Goal: Find contact information: Find contact information

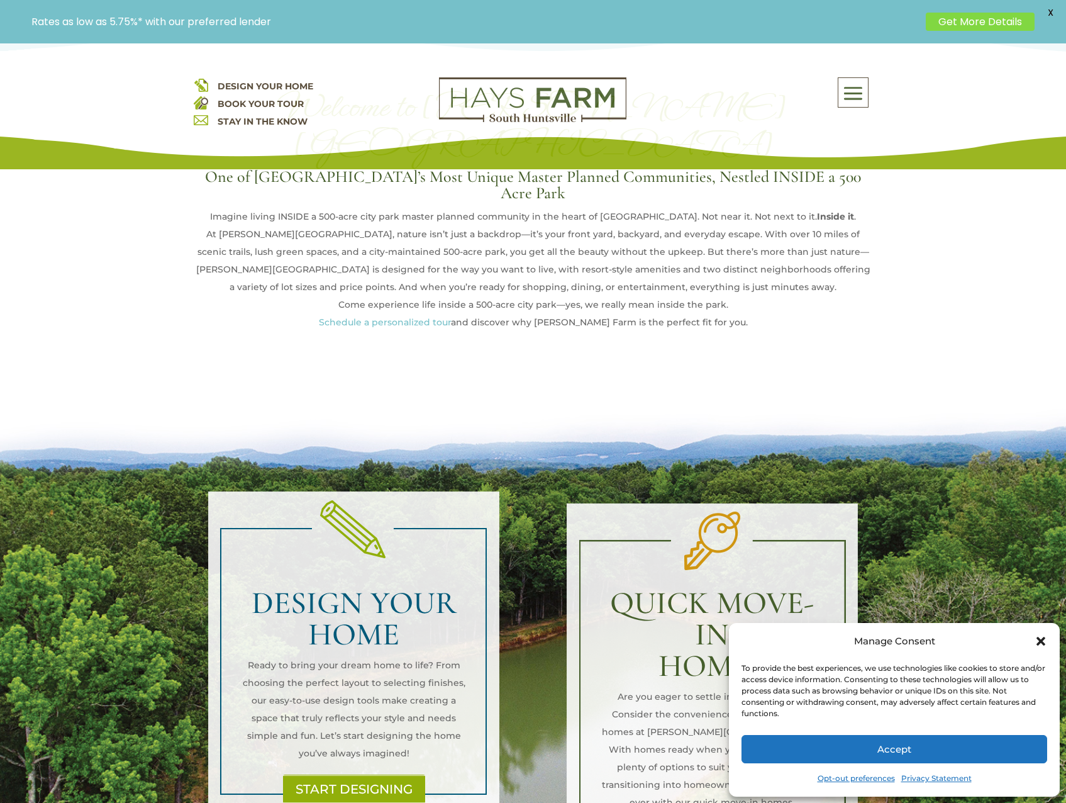
scroll to position [755, 0]
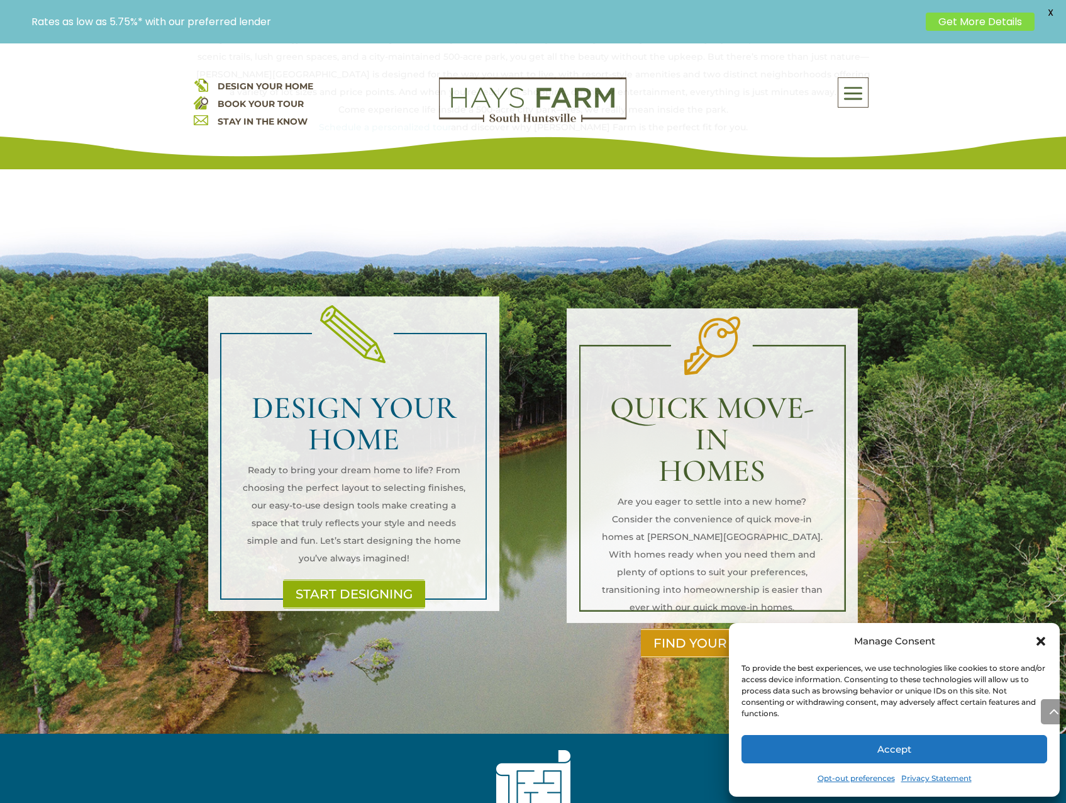
click at [1039, 642] on icon "Close dialog" at bounding box center [1041, 641] width 13 height 13
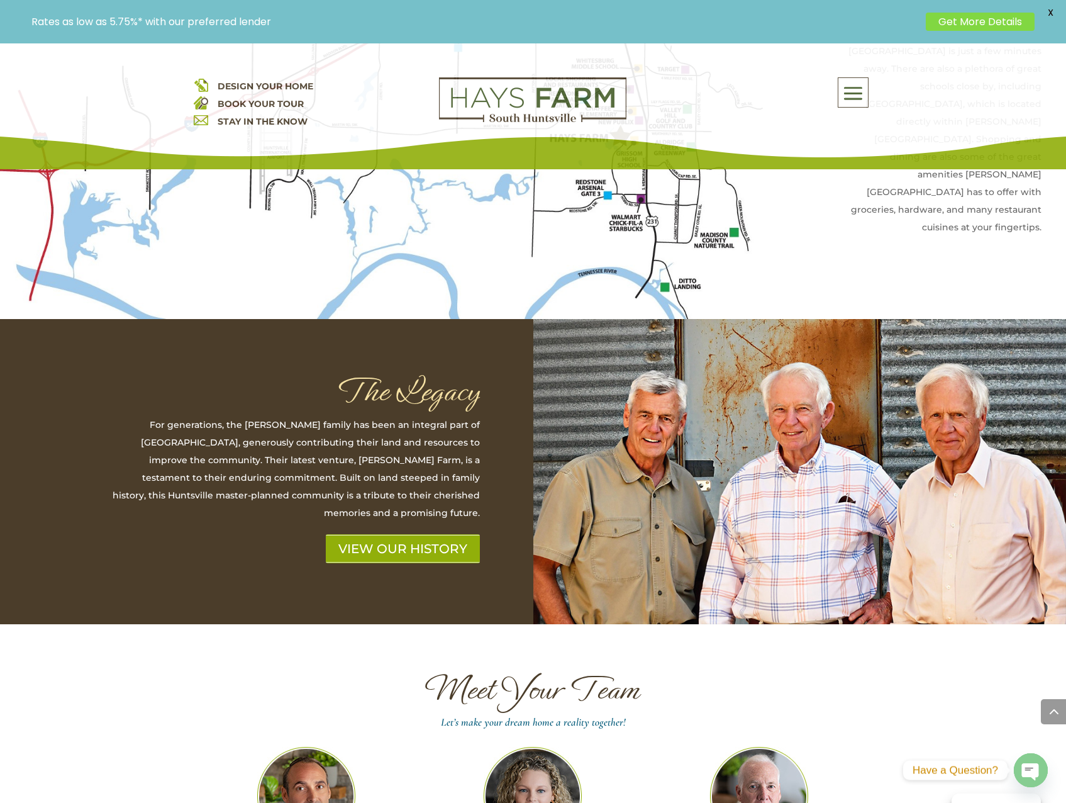
scroll to position [3397, 0]
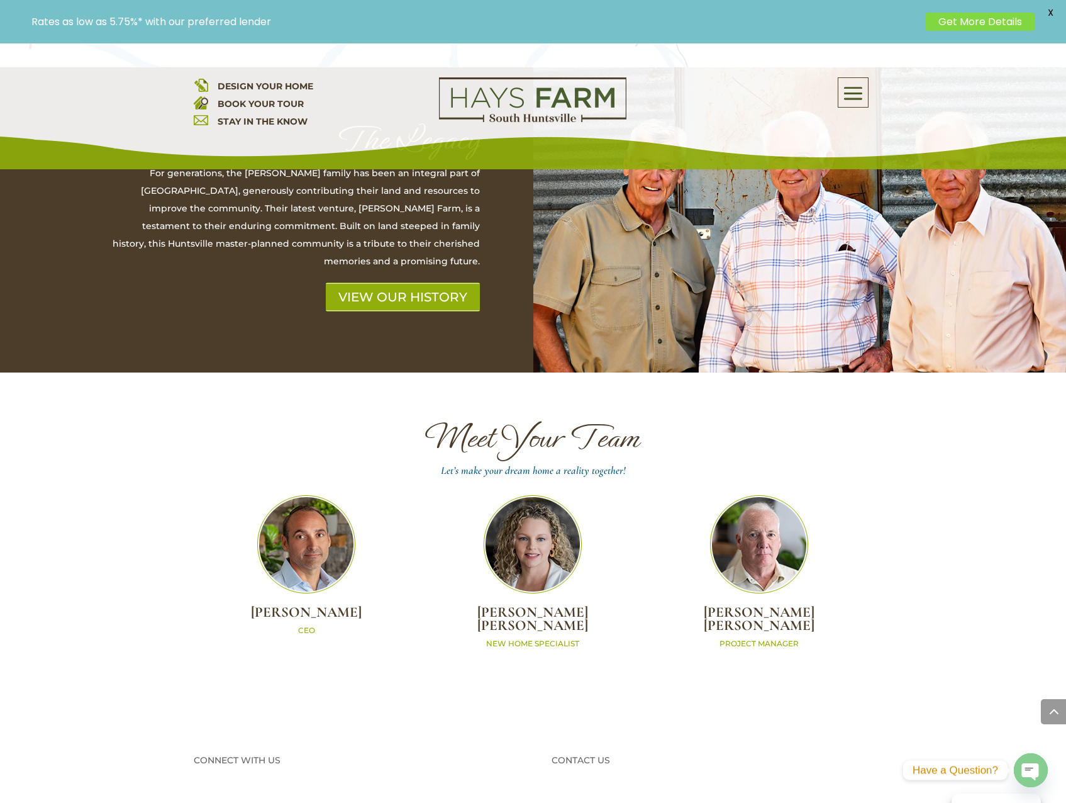
click at [557, 495] on img at bounding box center [533, 544] width 98 height 98
click at [526, 495] on img at bounding box center [533, 544] width 98 height 98
click at [527, 495] on img at bounding box center [533, 544] width 98 height 98
click at [528, 495] on img at bounding box center [533, 544] width 98 height 98
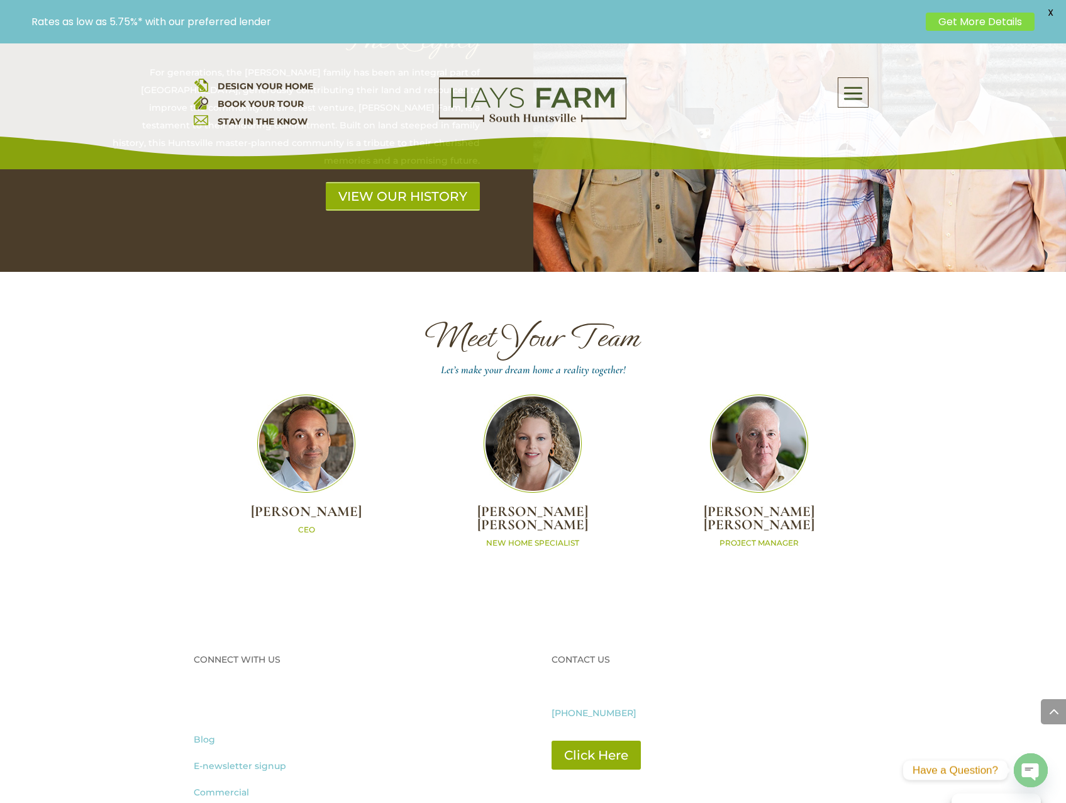
scroll to position [3711, 0]
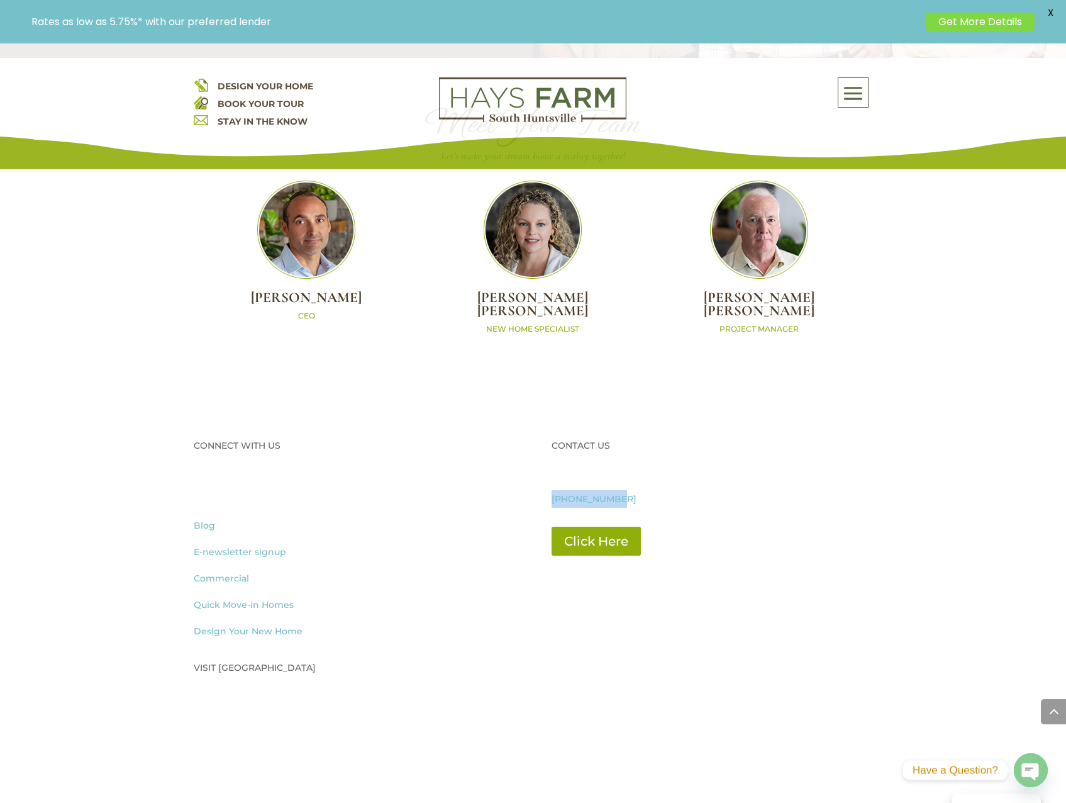
drag, startPoint x: 630, startPoint y: 432, endPoint x: 544, endPoint y: 432, distance: 86.2
click at [544, 432] on div "CONNECT WITH US Follow Follow Follow Follow Blog E-newsletter signup Commercial…" at bounding box center [533, 736] width 679 height 633
copy link "[PHONE_NUMBER]"
click at [772, 437] on div "CONTACT US CALL [PHONE_NUMBER] Click Here" at bounding box center [712, 496] width 321 height 119
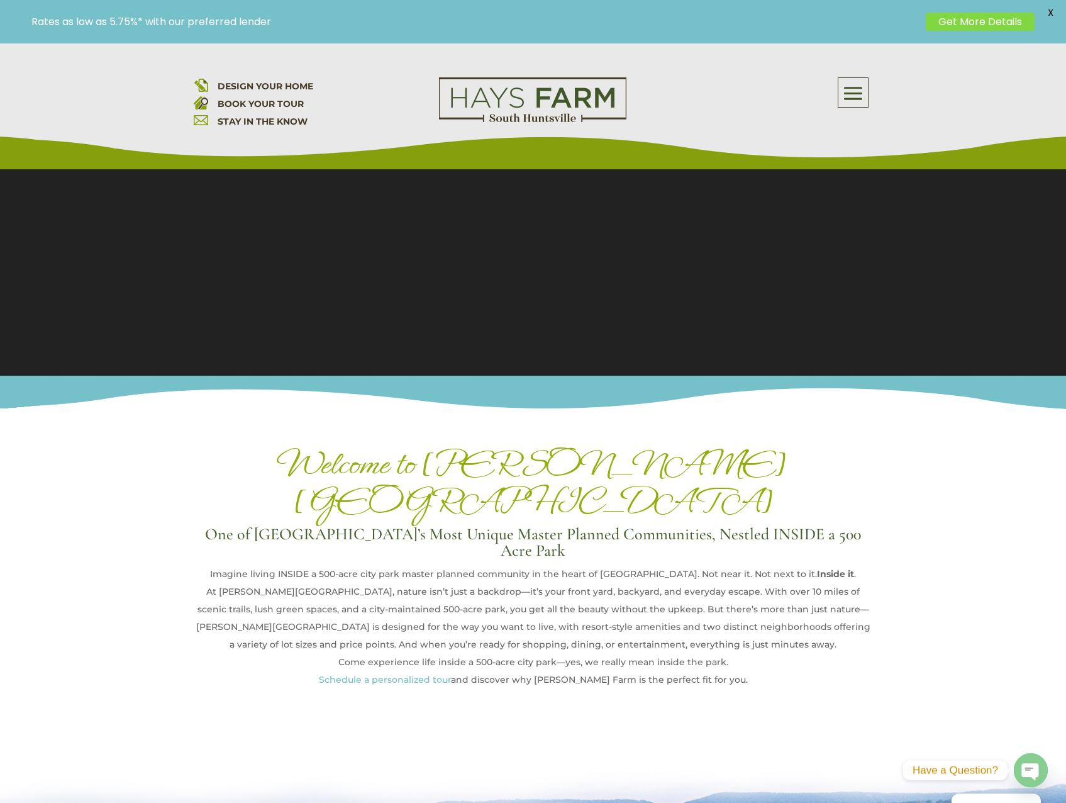
scroll to position [0, 0]
